Goal: Check status: Check status

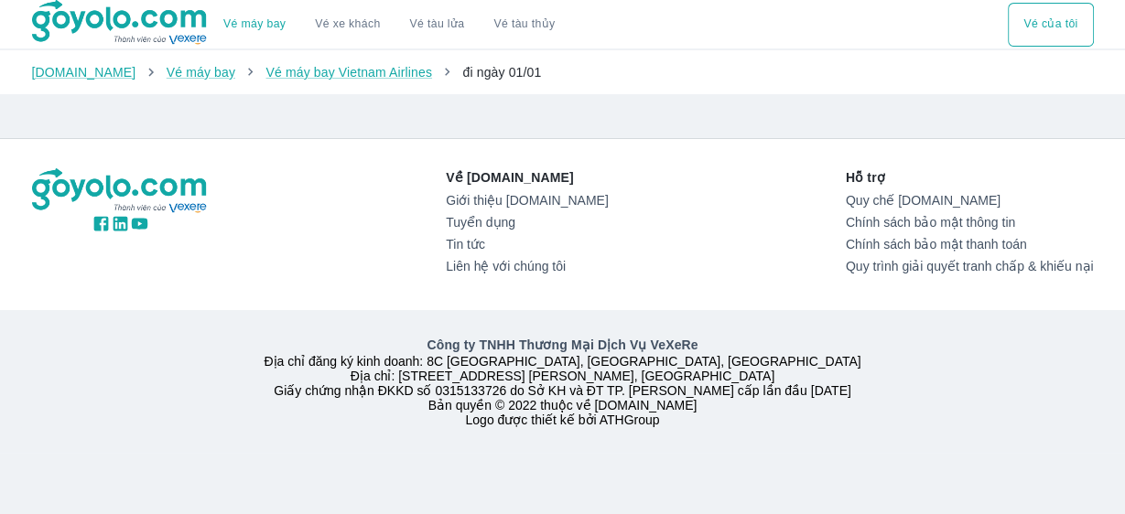
click at [1072, 32] on button "Vé của tôi" at bounding box center [1050, 25] width 85 height 44
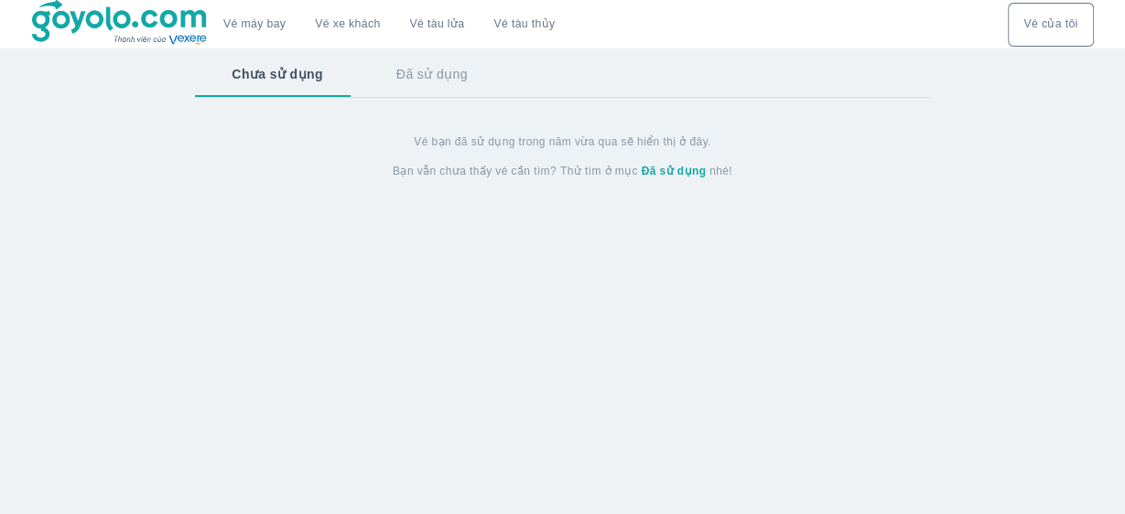
click at [343, 15] on button "Vé xe khách" at bounding box center [347, 25] width 94 height 44
click at [223, 30] on link "Vé máy bay" at bounding box center [254, 24] width 62 height 14
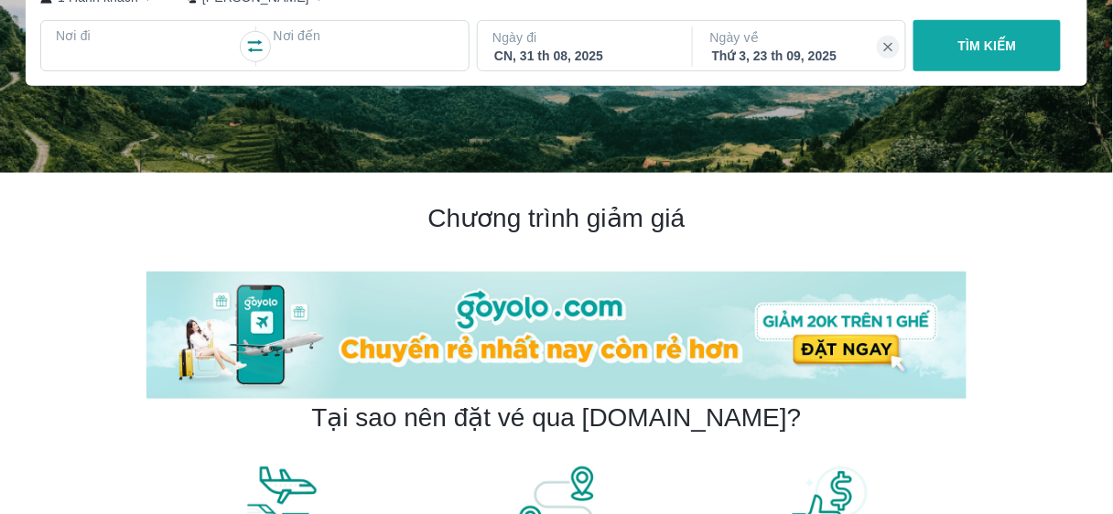
scroll to position [586, 0]
